Goal: Task Accomplishment & Management: Manage account settings

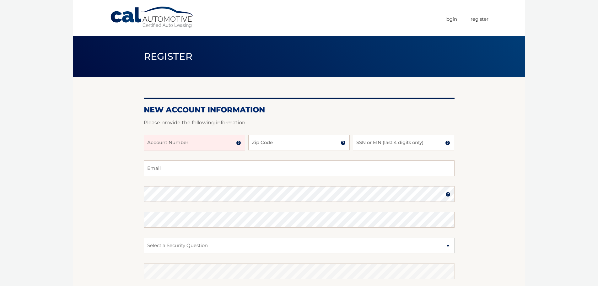
click at [202, 142] on input "Account Number" at bounding box center [194, 143] width 101 height 16
type input "44455986694"
type input "14031"
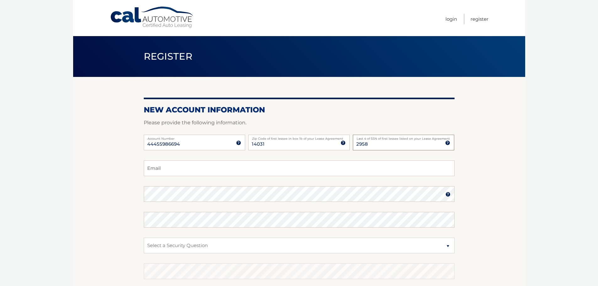
type input "2958"
type input "[EMAIL_ADDRESS][DOMAIN_NAME]"
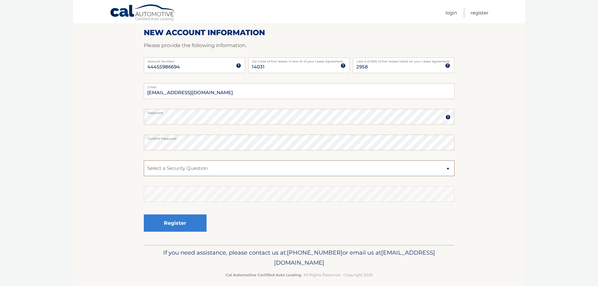
scroll to position [84, 0]
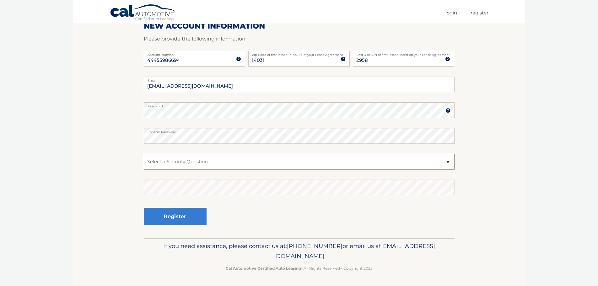
click at [270, 158] on select "Select a Security Question What was the name of your elementary school? What is…" at bounding box center [299, 162] width 311 height 16
select select "2"
click at [144, 154] on select "Select a Security Question What was the name of your elementary school? What is…" at bounding box center [299, 162] width 311 height 16
click at [193, 215] on button "Register" at bounding box center [175, 216] width 63 height 17
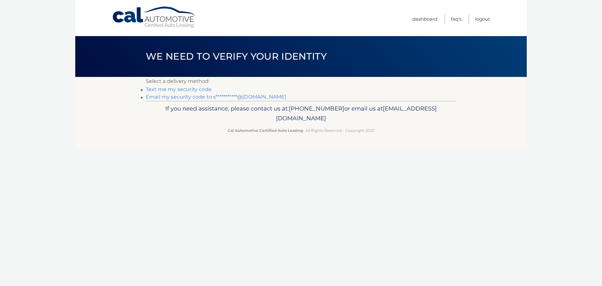
click at [183, 95] on link "**********" at bounding box center [216, 97] width 141 height 6
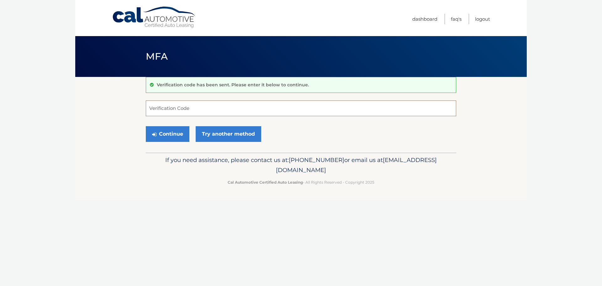
click at [236, 108] on input "Verification Code" at bounding box center [301, 108] width 311 height 16
type input "522397"
click at [172, 130] on button "Continue" at bounding box center [168, 134] width 44 height 16
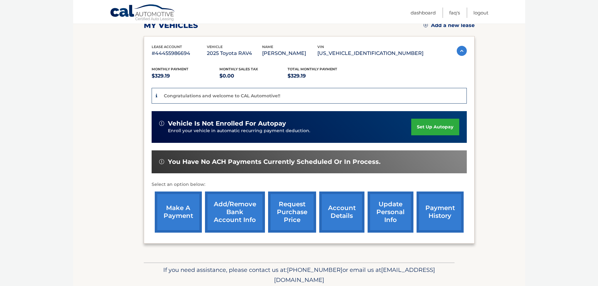
scroll to position [94, 0]
click at [433, 125] on link "set up autopay" at bounding box center [435, 126] width 48 height 17
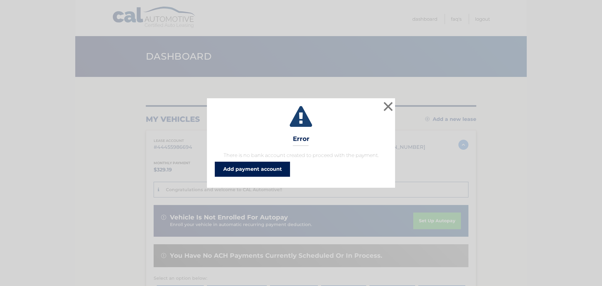
click at [246, 171] on link "Add payment account" at bounding box center [252, 169] width 75 height 15
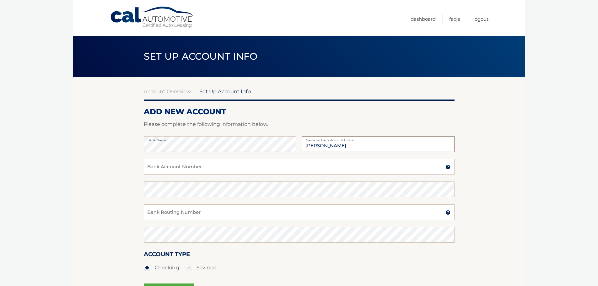
type input "[PERSON_NAME]"
click at [225, 166] on input "Bank Account Number" at bounding box center [299, 167] width 311 height 16
type input "9854680841"
click at [251, 209] on input "Bank Routing Number" at bounding box center [299, 212] width 311 height 16
type input "022000046"
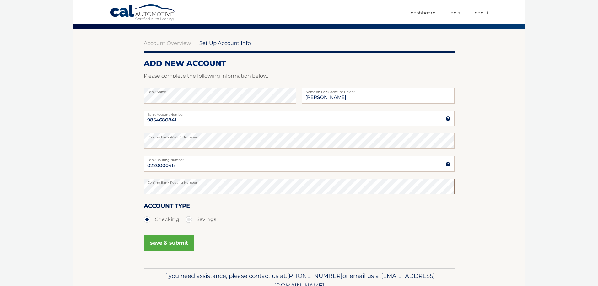
scroll to position [63, 0]
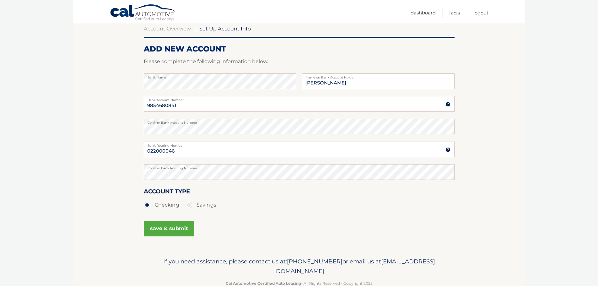
click at [170, 226] on button "save & submit" at bounding box center [169, 229] width 51 height 16
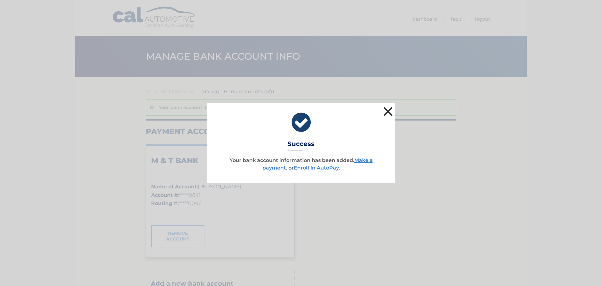
click at [386, 113] on button "×" at bounding box center [388, 111] width 13 height 13
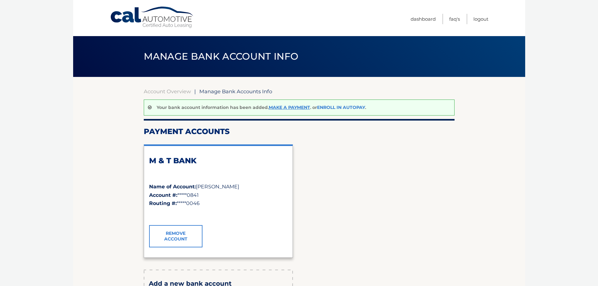
click at [331, 107] on link "Enroll In AutoPay" at bounding box center [341, 107] width 48 height 6
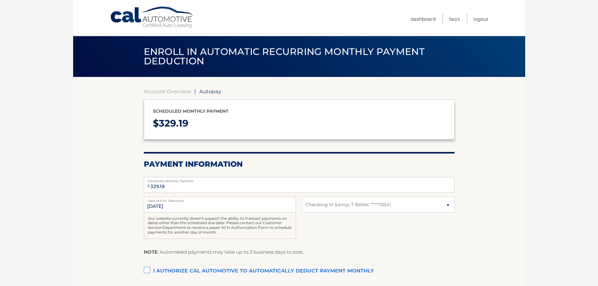
select select "YmU0MGI0MjItOGVlMC00YjIzLTk4MjYtZDU5MzlkN2FmN2Nh"
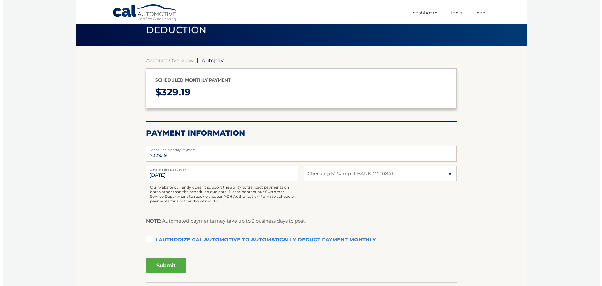
scroll to position [31, 0]
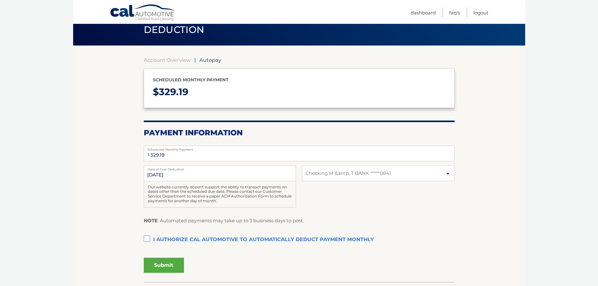
click at [147, 239] on label "I authorize cal automotive to automatically deduct payment monthly This checkbo…" at bounding box center [299, 239] width 311 height 13
click at [0, 0] on input "I authorize cal automotive to automatically deduct payment monthly This checkbo…" at bounding box center [0, 0] width 0 height 0
click at [159, 268] on button "Submit" at bounding box center [164, 265] width 40 height 15
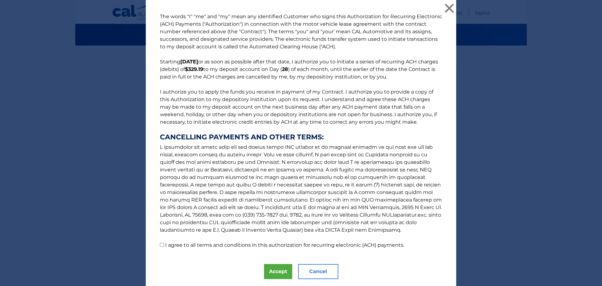
click at [161, 245] on input "I agree to all terms and conditions in this authorization for recurring electro…" at bounding box center [162, 244] width 4 height 4
checkbox input "true"
click at [269, 269] on button "Accept" at bounding box center [278, 271] width 28 height 15
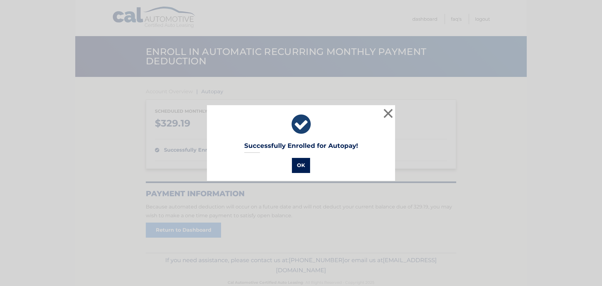
click at [298, 164] on button "OK" at bounding box center [301, 165] width 18 height 15
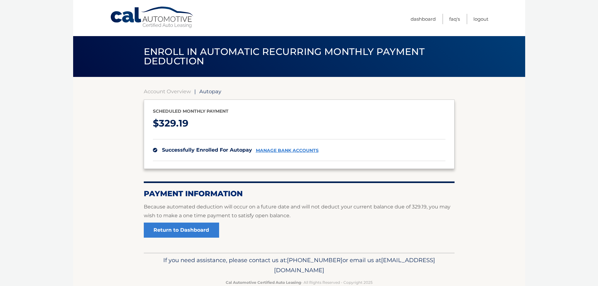
click at [159, 19] on link "Cal Automotive" at bounding box center [152, 17] width 85 height 22
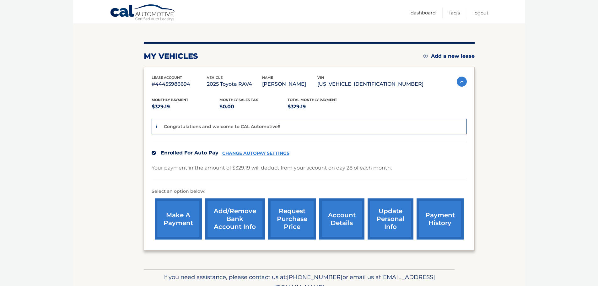
scroll to position [63, 0]
click at [346, 218] on link "account details" at bounding box center [341, 219] width 45 height 41
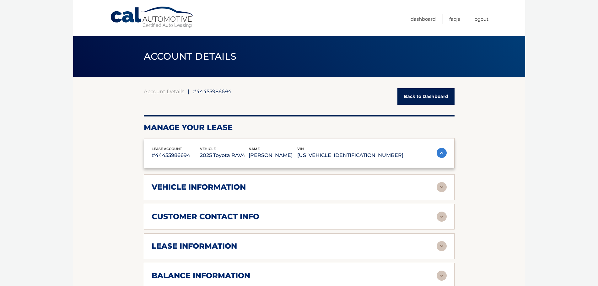
drag, startPoint x: 0, startPoint y: 0, endPoint x: 341, endPoint y: 218, distance: 404.9
click at [341, 218] on div "lease account #44455986694 vehicle 2025 Toyota RAV4 name SARA LARKIN vin 2T3P1R…" at bounding box center [299, 243] width 311 height 210
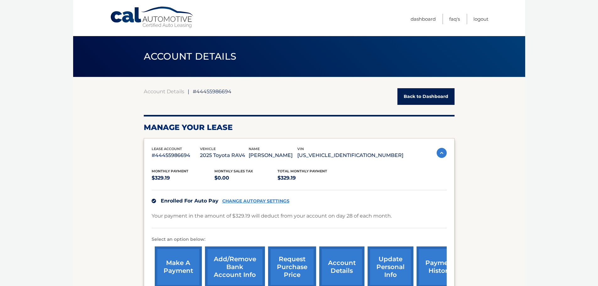
click at [344, 258] on link "account details" at bounding box center [341, 266] width 45 height 41
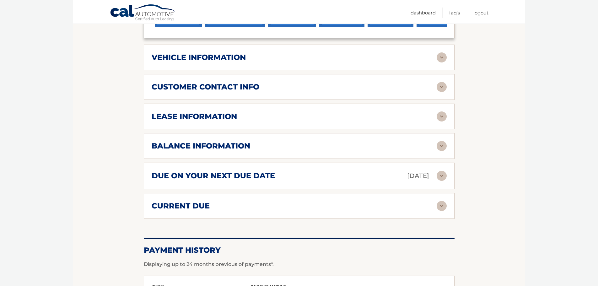
scroll to position [282, 0]
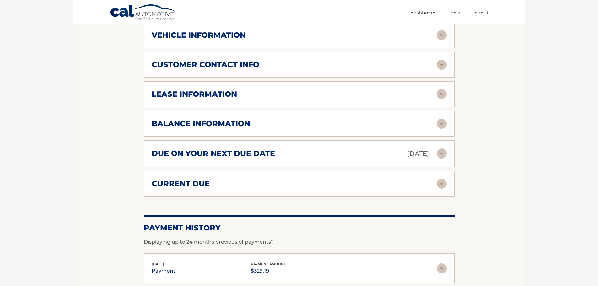
click at [444, 35] on img at bounding box center [441, 35] width 10 height 10
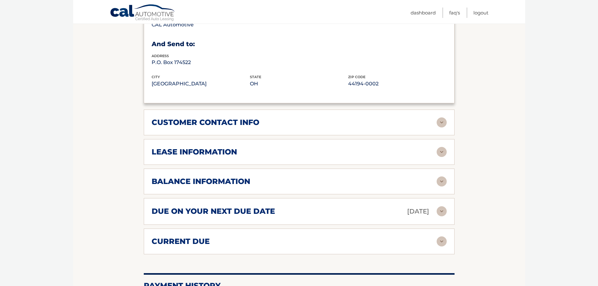
scroll to position [408, 0]
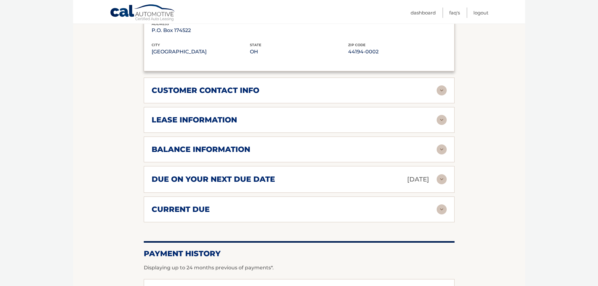
click at [438, 90] on img at bounding box center [441, 90] width 10 height 10
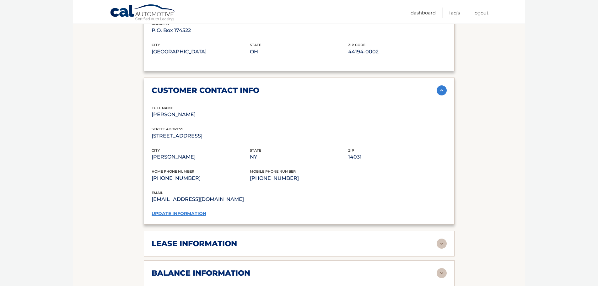
click at [202, 213] on link "update information" at bounding box center [179, 213] width 55 height 6
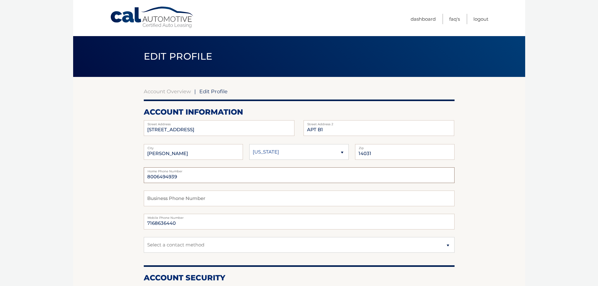
drag, startPoint x: 196, startPoint y: 180, endPoint x: 124, endPoint y: 177, distance: 72.5
type input "716-863-6440"
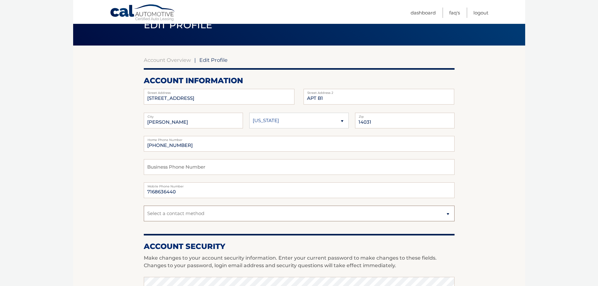
click at [194, 211] on select "Select a contact method Mobile Home" at bounding box center [299, 213] width 311 height 16
select select "1"
click at [144, 205] on select "Select a contact method Mobile Home" at bounding box center [299, 213] width 311 height 16
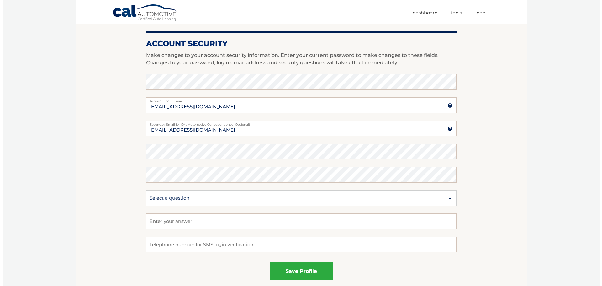
scroll to position [251, 0]
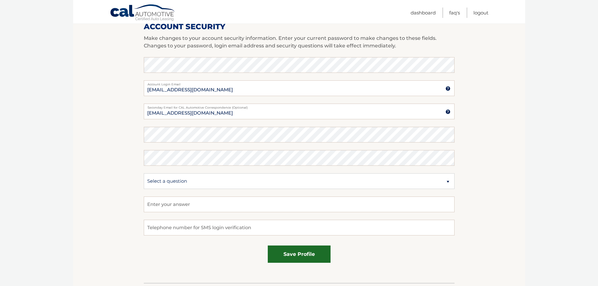
click at [301, 256] on button "save profile" at bounding box center [299, 253] width 63 height 17
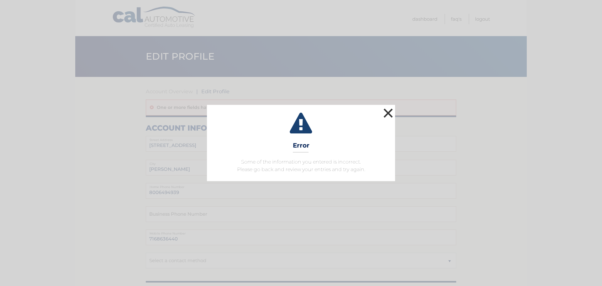
click at [387, 114] on button "×" at bounding box center [388, 113] width 13 height 13
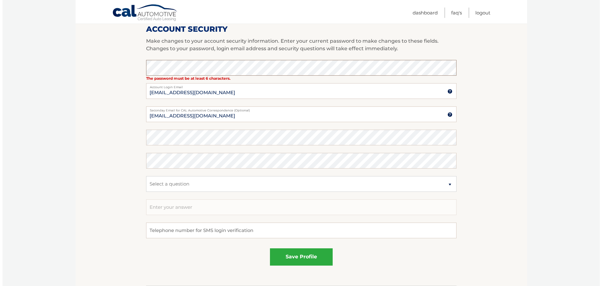
scroll to position [282, 0]
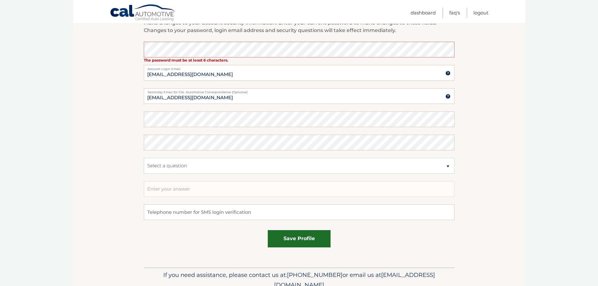
click at [315, 237] on button "save profile" at bounding box center [299, 238] width 63 height 17
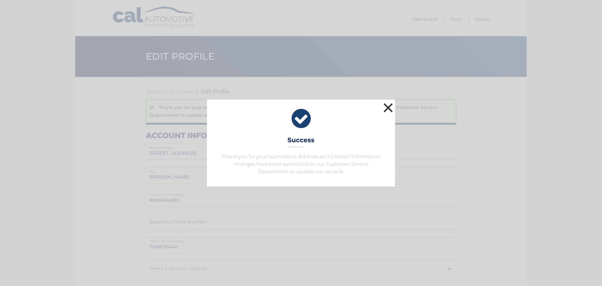
click at [387, 108] on button "×" at bounding box center [388, 107] width 13 height 13
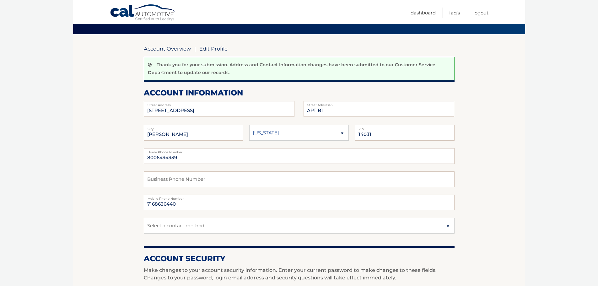
scroll to position [31, 0]
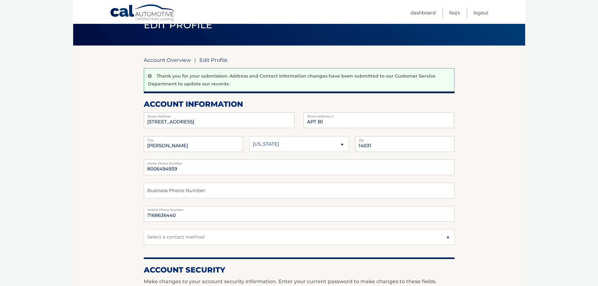
click at [170, 58] on link "Account Overview" at bounding box center [167, 60] width 47 height 6
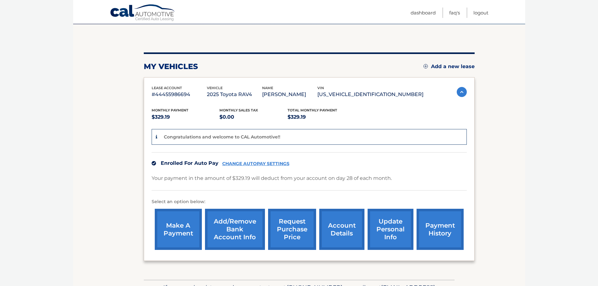
scroll to position [94, 0]
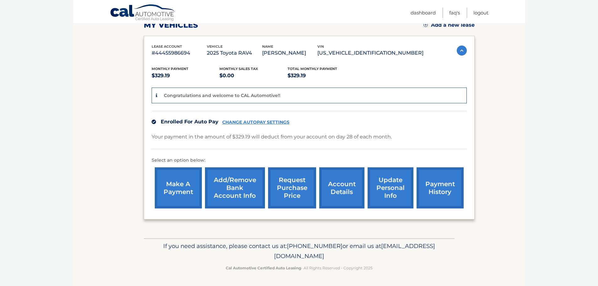
click at [339, 182] on link "account details" at bounding box center [341, 187] width 45 height 41
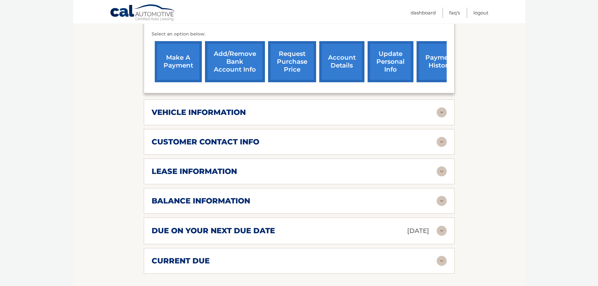
scroll to position [220, 0]
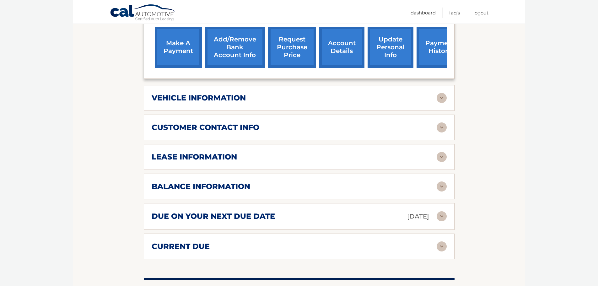
click at [444, 127] on img at bounding box center [441, 127] width 10 height 10
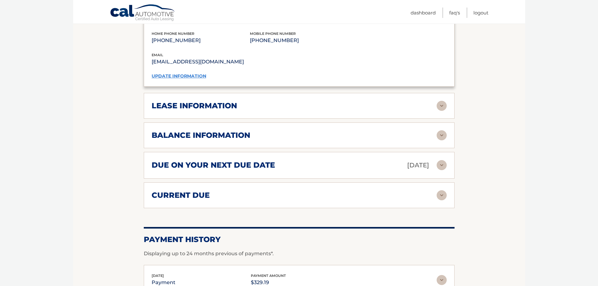
scroll to position [408, 0]
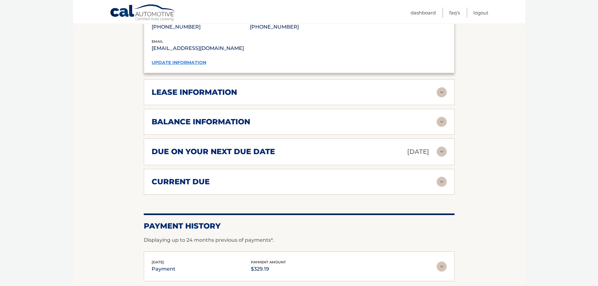
click at [179, 63] on link "update information" at bounding box center [179, 63] width 55 height 6
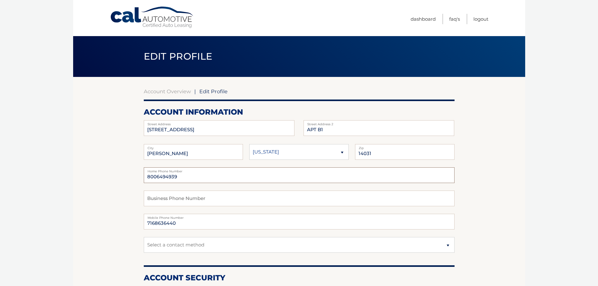
drag, startPoint x: 201, startPoint y: 178, endPoint x: 126, endPoint y: 180, distance: 75.0
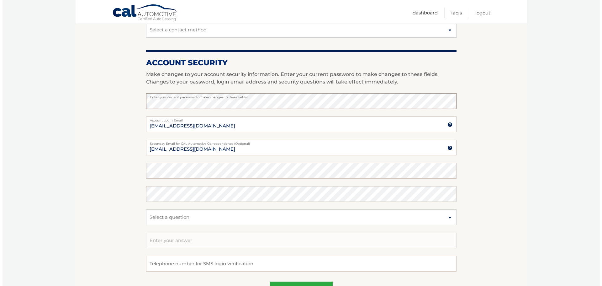
scroll to position [282, 0]
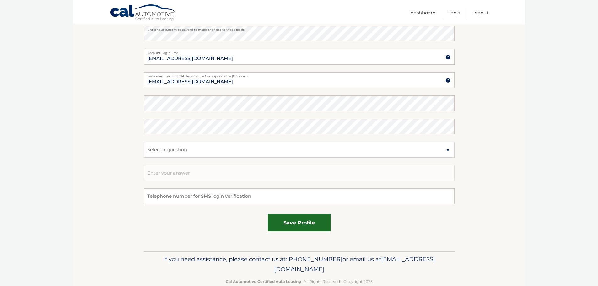
click at [273, 220] on button "save profile" at bounding box center [299, 222] width 63 height 17
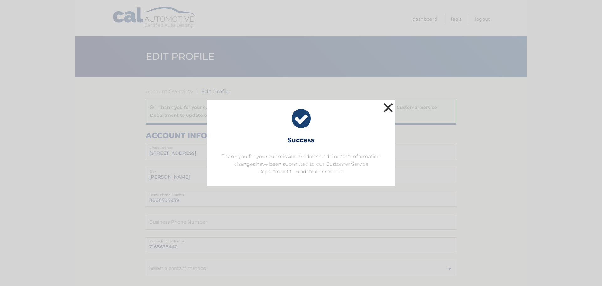
click at [391, 108] on button "×" at bounding box center [388, 107] width 13 height 13
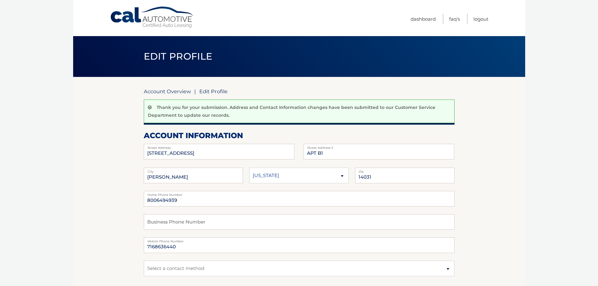
click at [181, 91] on link "Account Overview" at bounding box center [167, 91] width 47 height 6
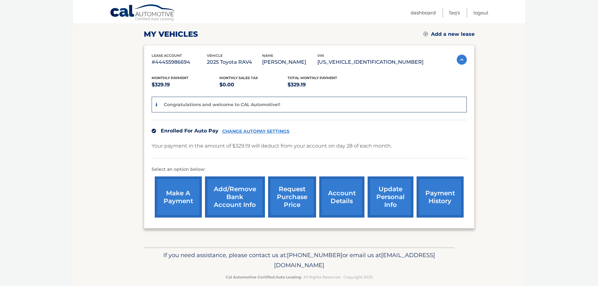
scroll to position [94, 0]
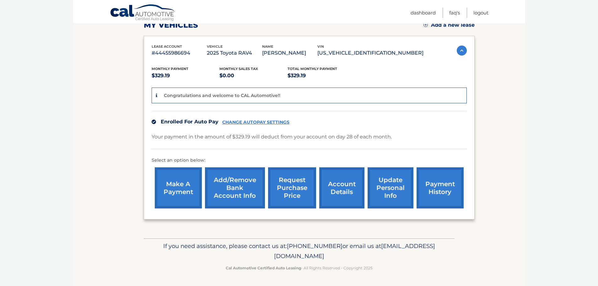
click at [336, 187] on link "account details" at bounding box center [341, 187] width 45 height 41
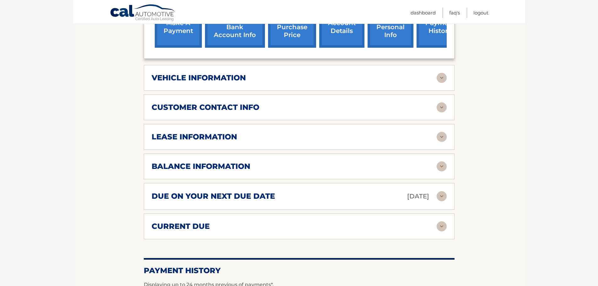
scroll to position [251, 0]
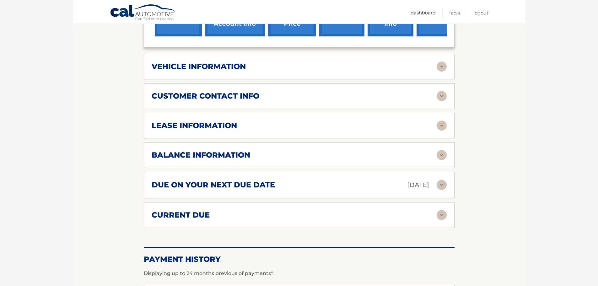
click at [371, 160] on div "balance information Payments Received 1 Payments Remaining 38 Next Payment will…" at bounding box center [299, 155] width 311 height 26
click at [440, 157] on img at bounding box center [441, 155] width 10 height 10
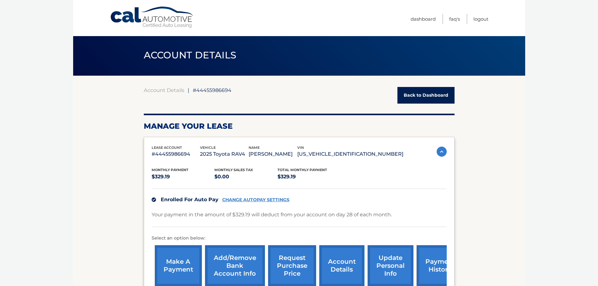
scroll to position [0, 0]
